Goal: Information Seeking & Learning: Learn about a topic

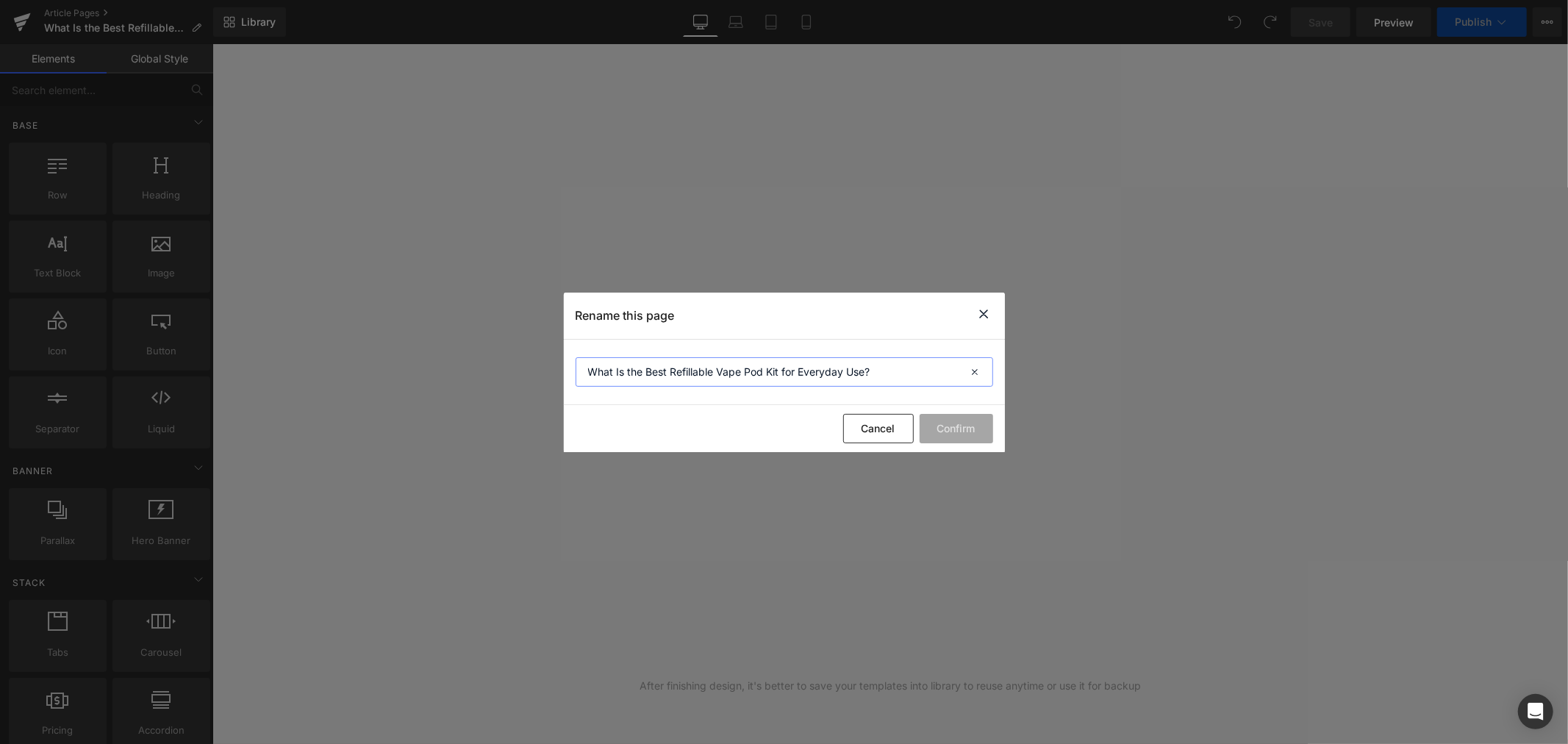
click at [767, 362] on input "What Is the Best Refillable Vape Pod Kit for Everyday Use?" at bounding box center [784, 372] width 418 height 29
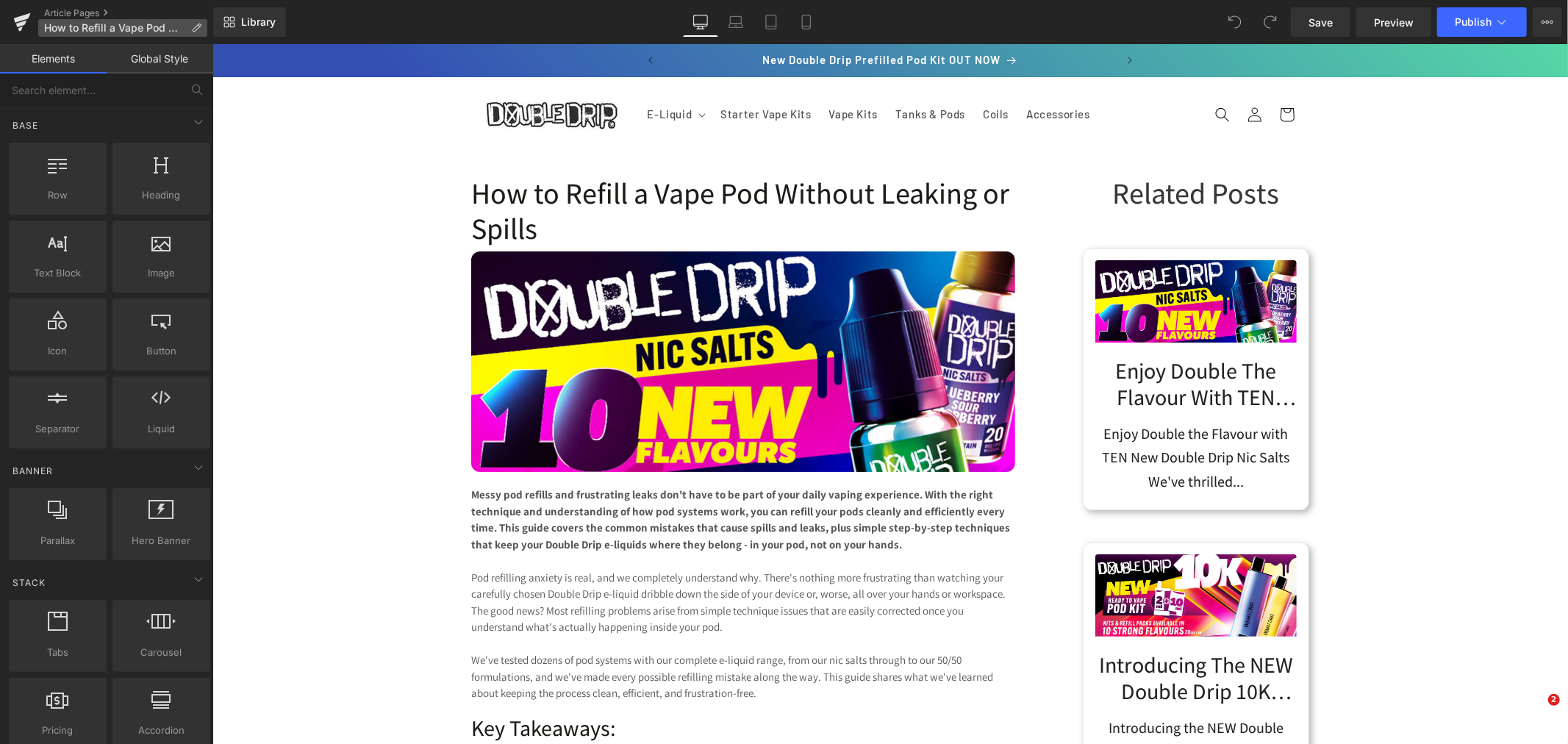
click at [189, 24] on p "How to Refill a Vape Pod Without Leaking or Spills" at bounding box center [123, 27] width 169 height 18
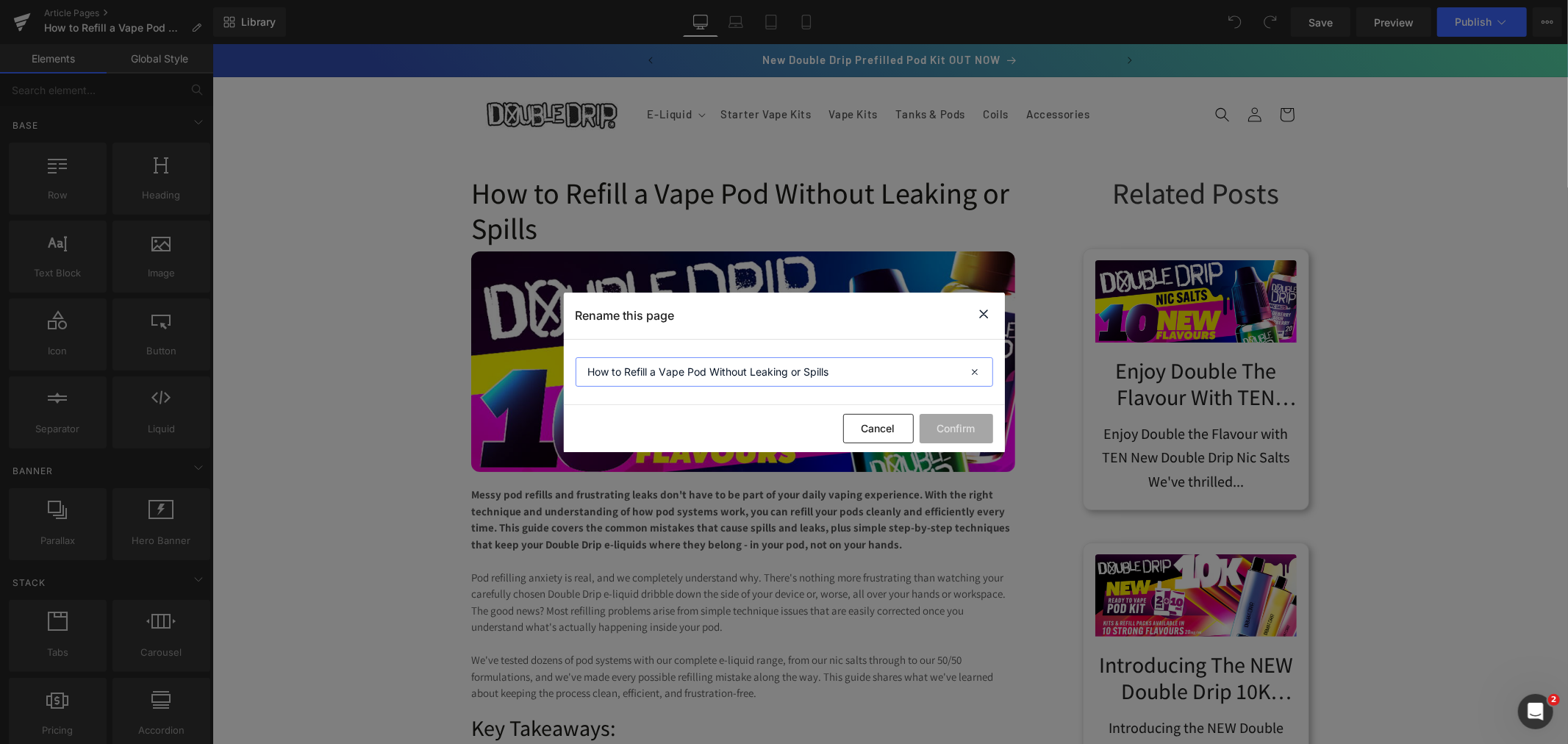
click at [868, 369] on input "How to Refill a Vape Pod Without Leaking or Spills" at bounding box center [784, 372] width 418 height 29
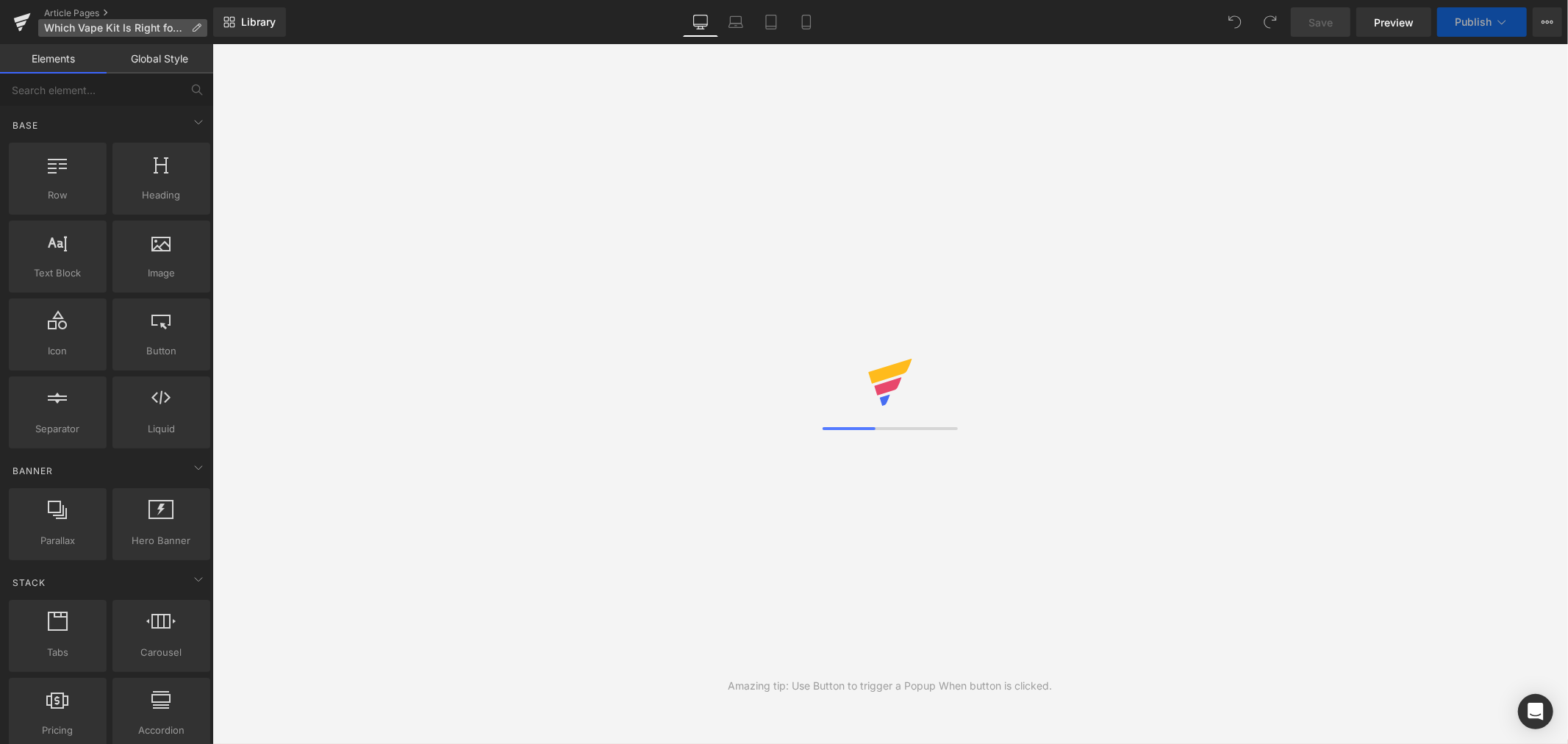
click at [148, 29] on span "Which Vape Kit Is Right for You? Pod, Sub-Ohm and Prefilled Kits Explained ([GE…" at bounding box center [115, 27] width 141 height 12
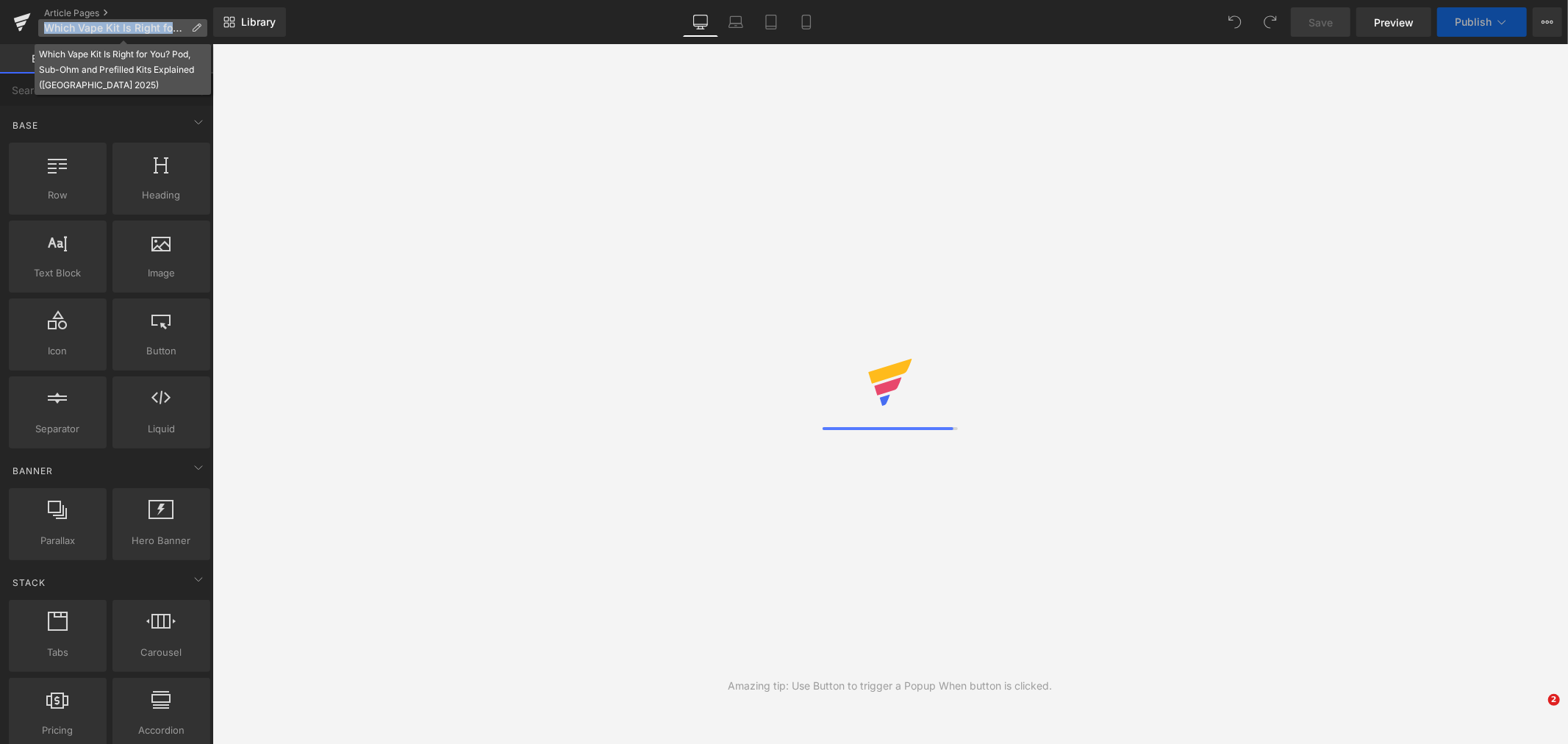
click at [191, 0] on div "You are previewing how the will restyle your page. You can not edit Elements in…" at bounding box center [784, 0] width 1568 height 0
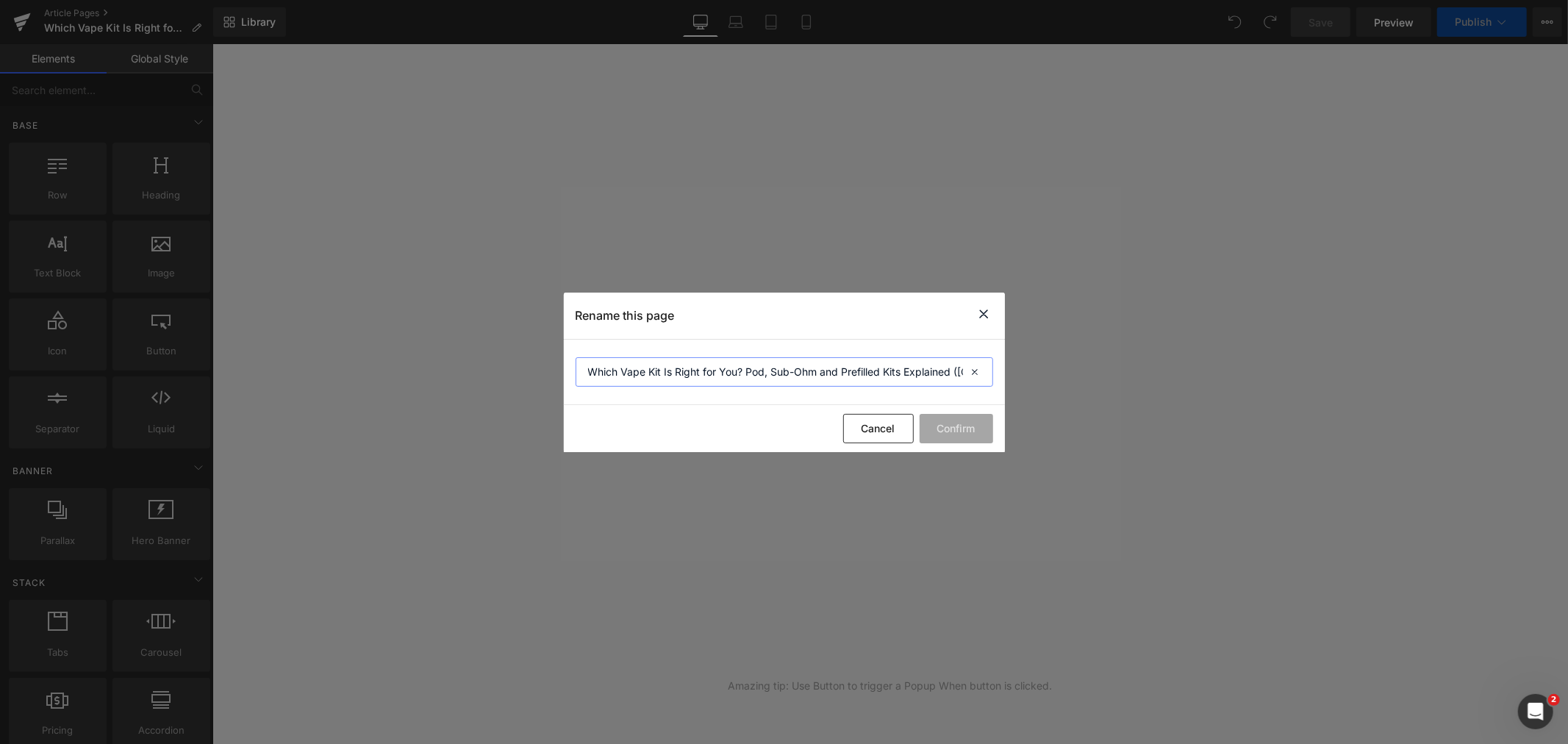
click at [773, 369] on input "Which Vape Kit Is Right for You? Pod, Sub-Ohm and Prefilled Kits Explained (UK …" at bounding box center [784, 372] width 418 height 29
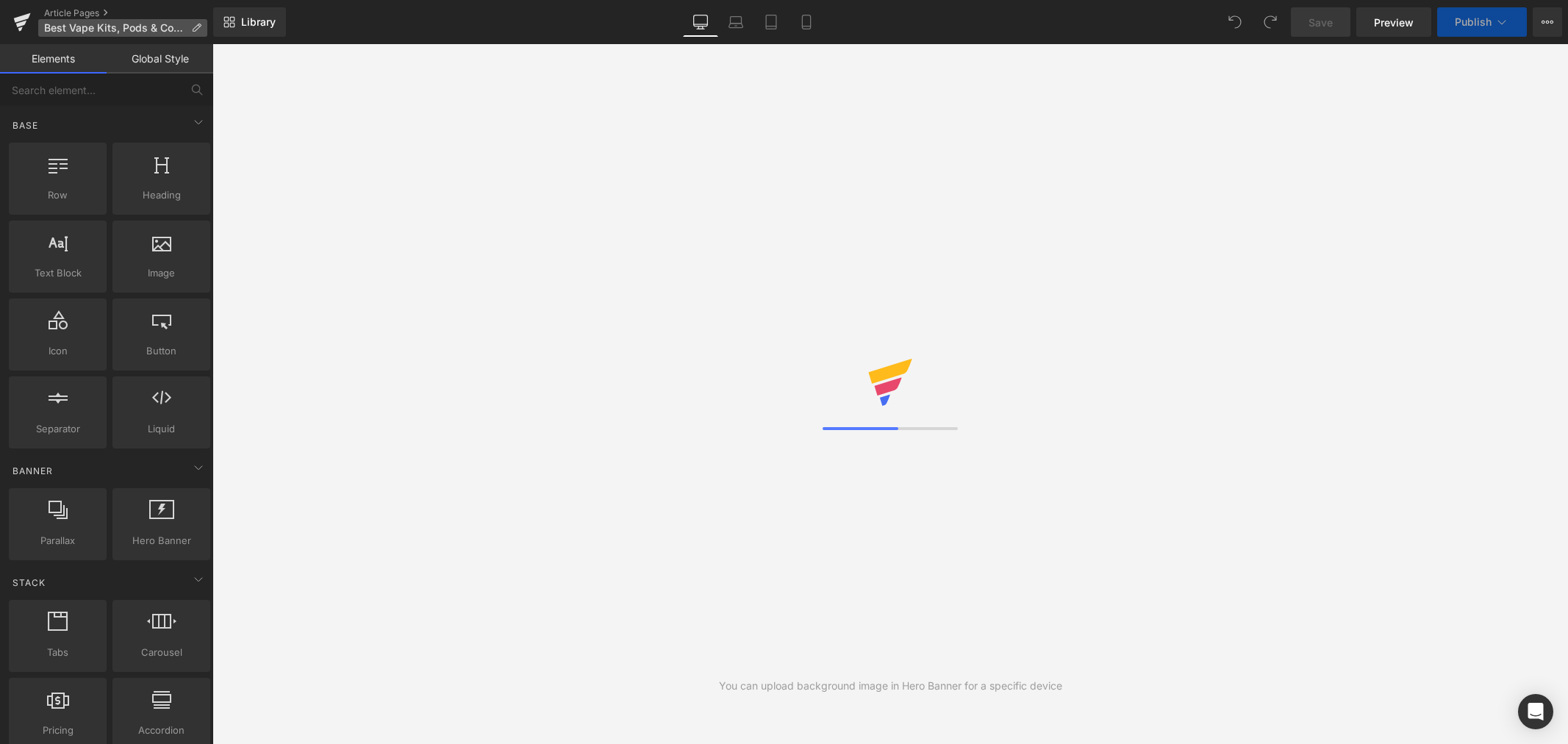
click at [197, 25] on icon at bounding box center [196, 27] width 10 height 10
click at [190, 28] on p "Best Vape Kits, Pods & Coils for Double Drip E-Liquids" at bounding box center [123, 27] width 169 height 18
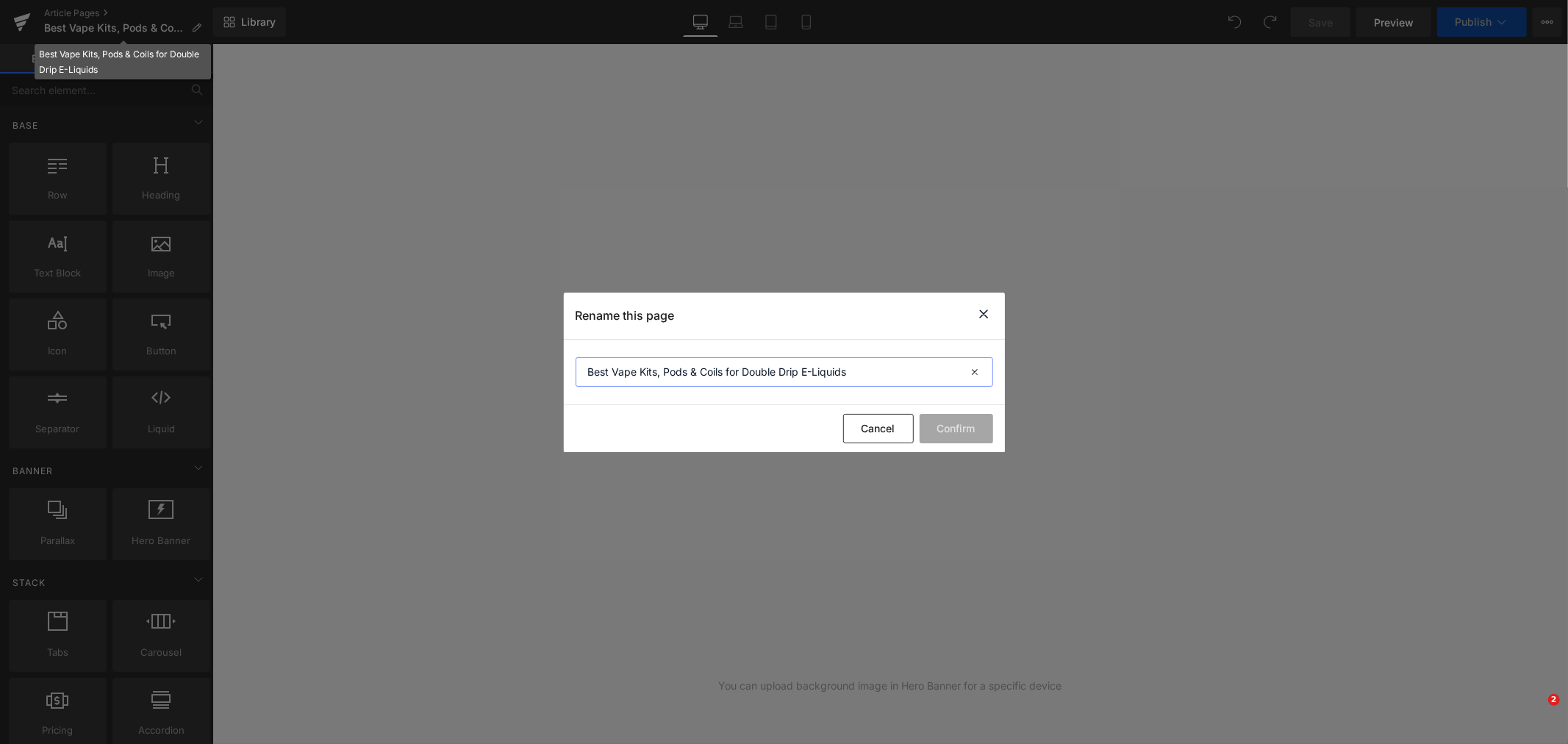
click at [847, 371] on input "Best Vape Kits, Pods & Coils for Double Drip E-Liquids" at bounding box center [784, 372] width 418 height 29
click at [761, 369] on input "Best Vape Kits, Pods & Coils for Double Drip E-Liquids" at bounding box center [784, 372] width 418 height 29
click at [709, 369] on input "Best Vape Kits, Pods & Coils for Double Drip E-Liquids" at bounding box center [784, 372] width 418 height 29
click at [861, 372] on input "Best Vape Kits, Pods & Coils for Double Drip E-Liquids" at bounding box center [784, 372] width 418 height 29
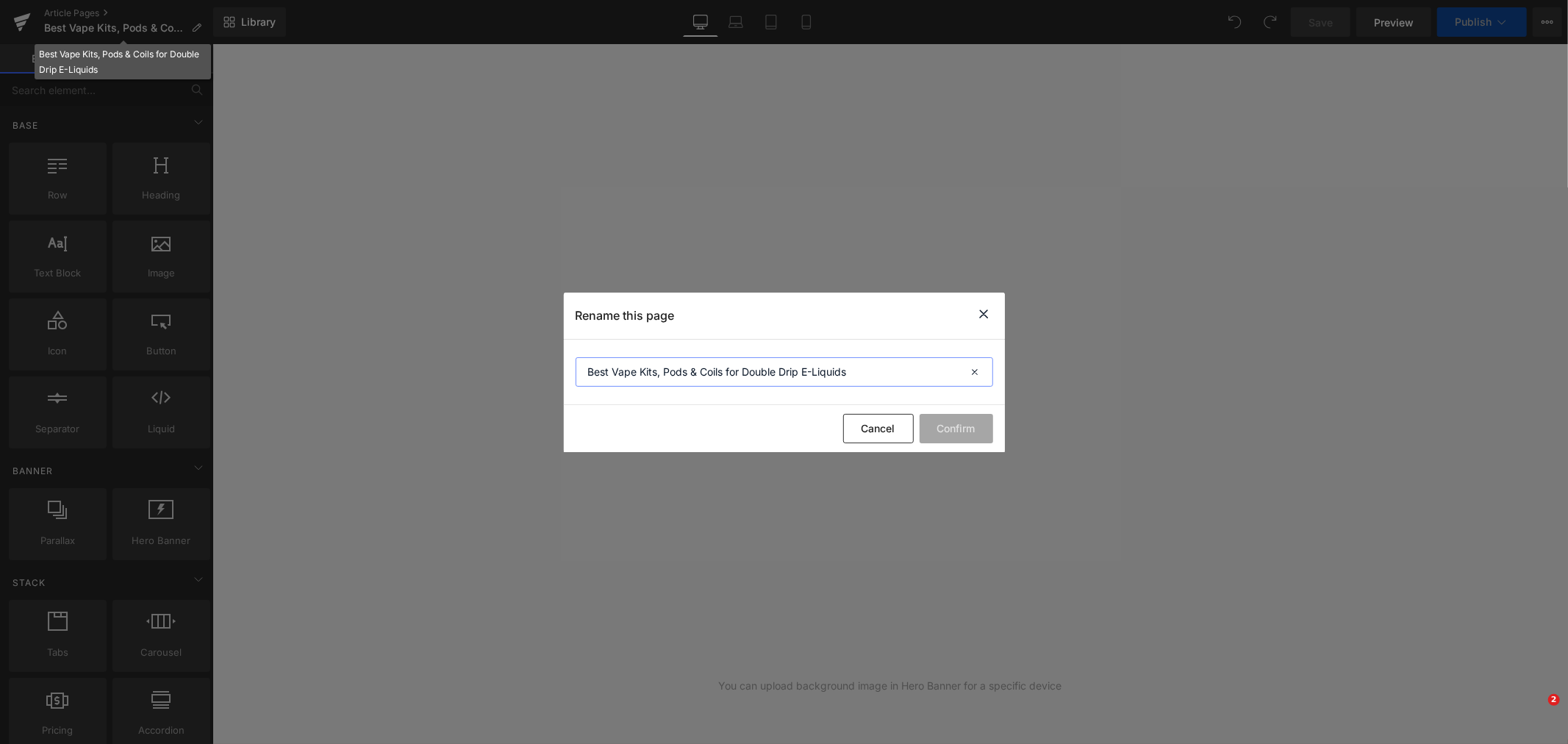
click at [861, 372] on input "Best Vape Kits, Pods & Coils for Double Drip E-Liquids" at bounding box center [784, 372] width 418 height 29
click at [800, 369] on input "Best Vape Kits, Pods & Coils for Double Drip E-Liquids" at bounding box center [784, 372] width 418 height 29
click at [721, 379] on input "Best Vape Kits, Pods & Coils for Double Drip E-Liquids" at bounding box center [784, 372] width 418 height 29
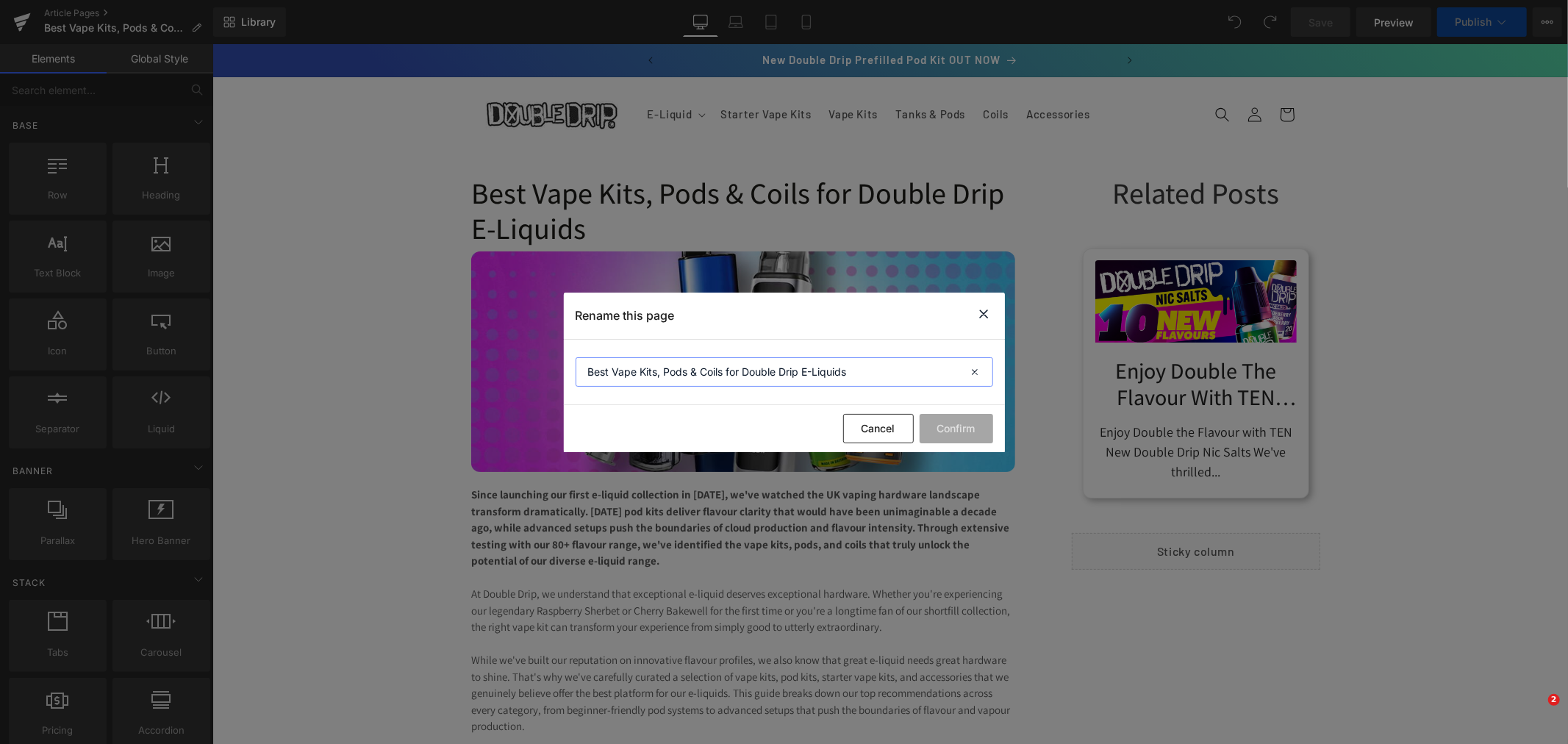
click at [774, 373] on input "Best Vape Kits, Pods & Coils for Double Drip E-Liquids" at bounding box center [784, 372] width 418 height 29
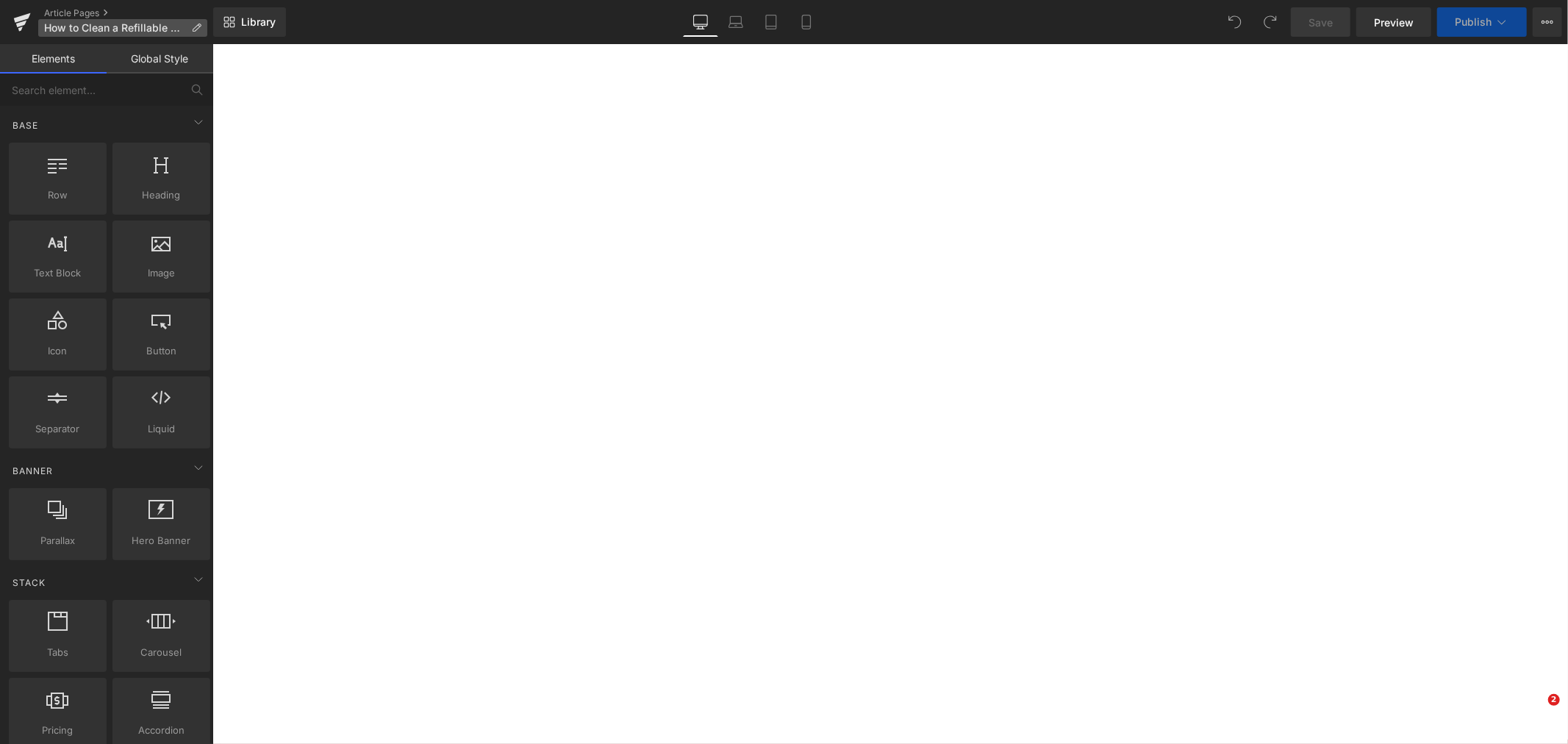
click at [200, 26] on icon at bounding box center [196, 27] width 10 height 10
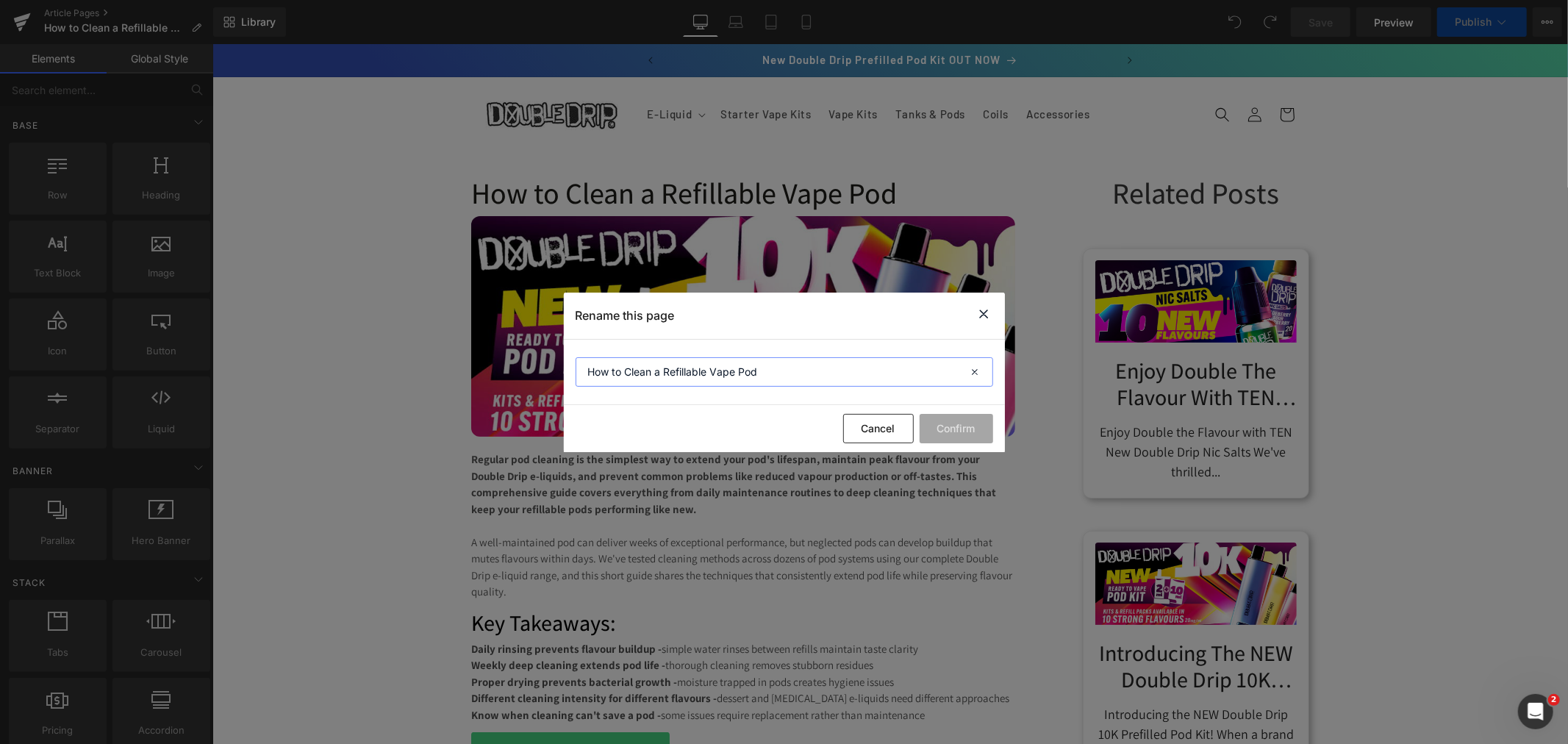
click at [781, 368] on input "How to Clean a Refillable Vape Pod" at bounding box center [784, 372] width 418 height 29
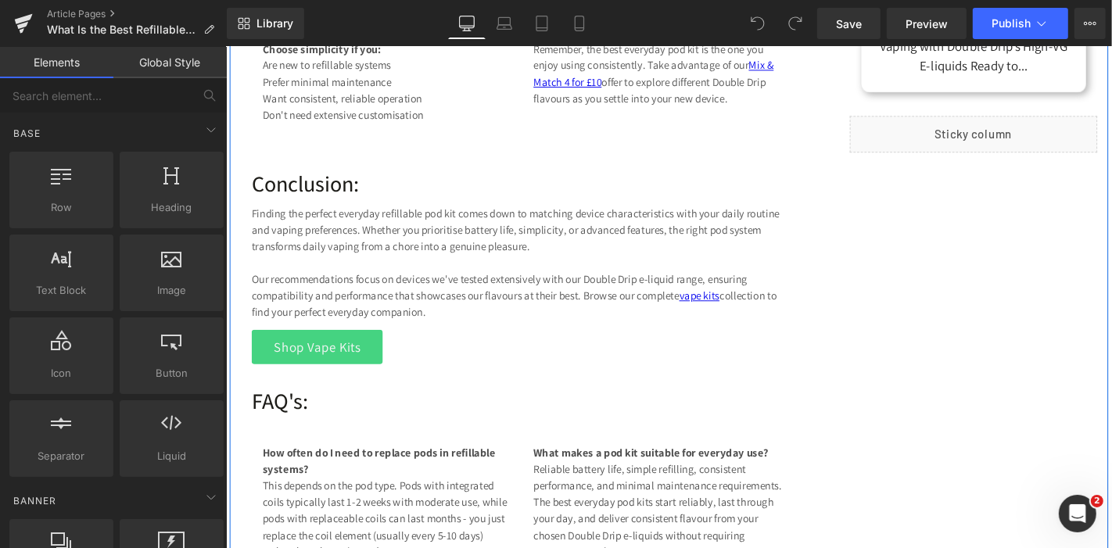
scroll to position [4936, 0]
